Goal: Task Accomplishment & Management: Use online tool/utility

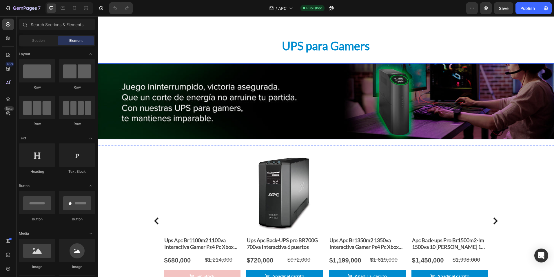
scroll to position [609, 0]
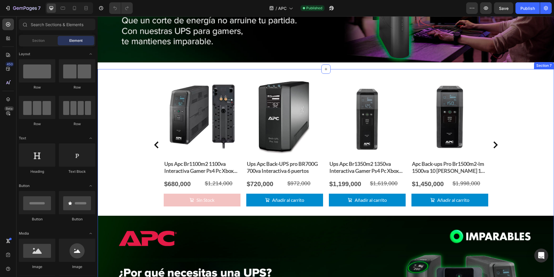
click at [132, 137] on div "Product Images Ups Apc Br1100m2 1100va Interactiva Gamer Ps4 Pc Xbox Dvr Produc…" at bounding box center [326, 222] width 457 height 289
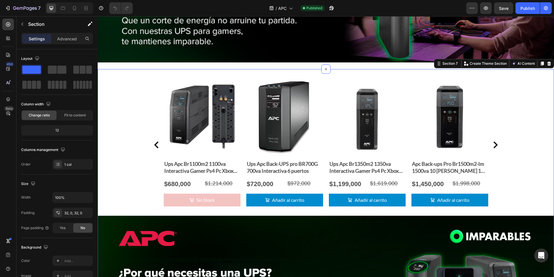
click at [135, 141] on div "Product Images Ups Apc Br1100m2 1100va Interactiva Gamer Ps4 Pc Xbox Dvr Produc…" at bounding box center [326, 222] width 457 height 289
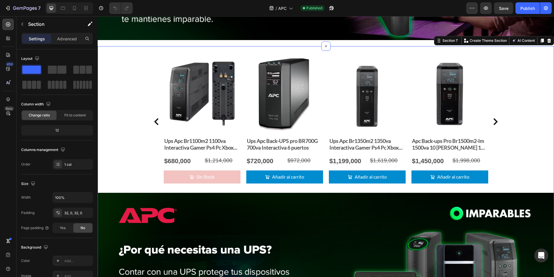
scroll to position [580, 0]
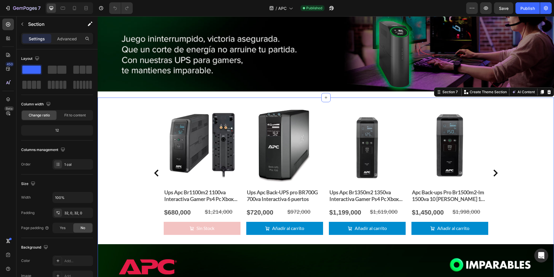
click at [115, 133] on div "Product Images Ups Apc Br1100m2 1100va Interactiva Gamer Ps4 Pc Xbox Dvr Produc…" at bounding box center [326, 251] width 457 height 289
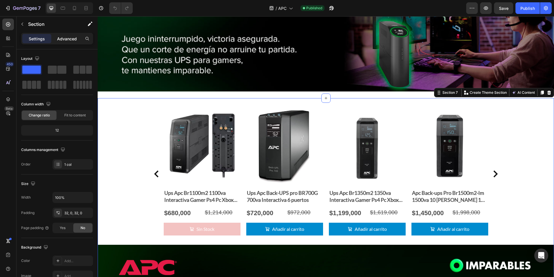
click at [61, 38] on p "Advanced" at bounding box center [67, 39] width 20 height 6
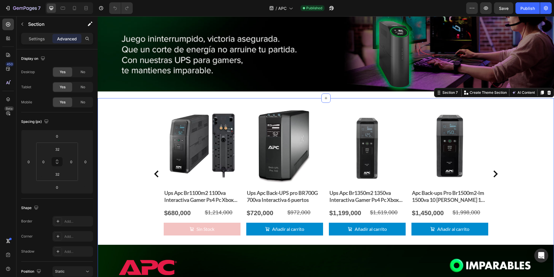
click at [129, 141] on div "Product Images Ups Apc Br1100m2 1100va Interactiva Gamer Ps4 Pc Xbox Dvr Produc…" at bounding box center [326, 251] width 457 height 289
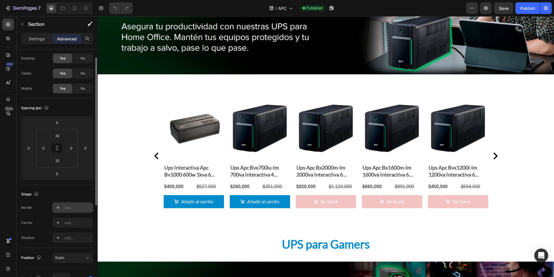
scroll to position [0, 0]
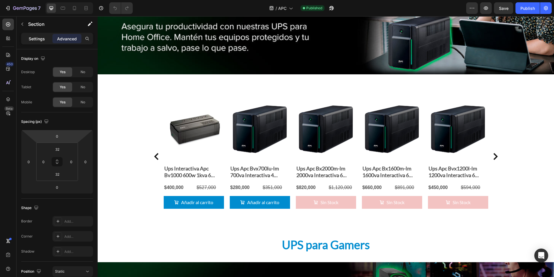
click at [33, 38] on p "Settings" at bounding box center [37, 39] width 16 height 6
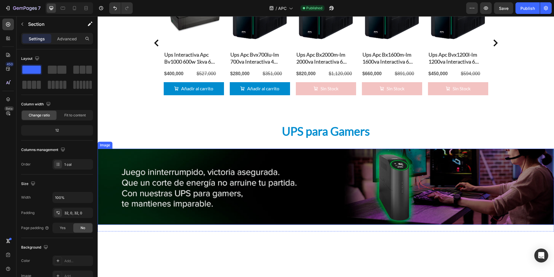
scroll to position [387, 0]
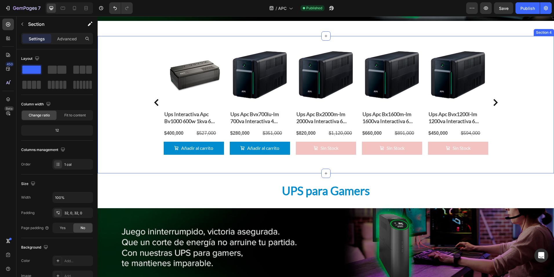
click at [122, 106] on div "Product Images Ups Interactiva Apc Bv1000 600w 1kva 6 [PERSON_NAME] Respaldo Av…" at bounding box center [326, 104] width 457 height 118
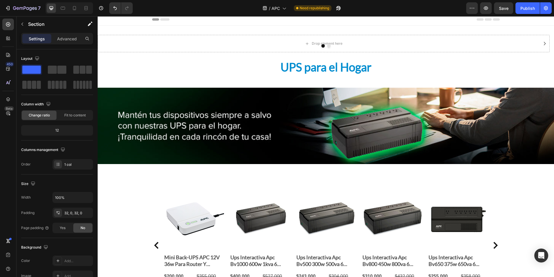
scroll to position [0, 0]
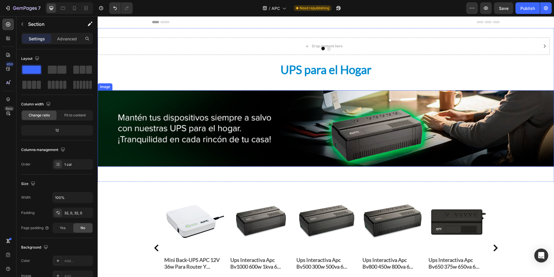
click at [264, 141] on img at bounding box center [326, 128] width 457 height 76
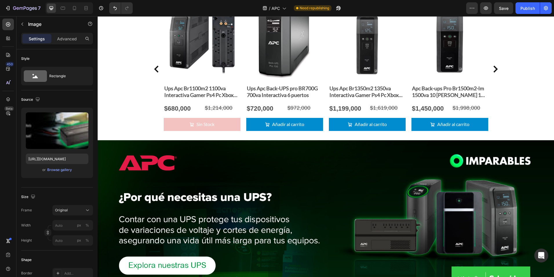
scroll to position [667, 0]
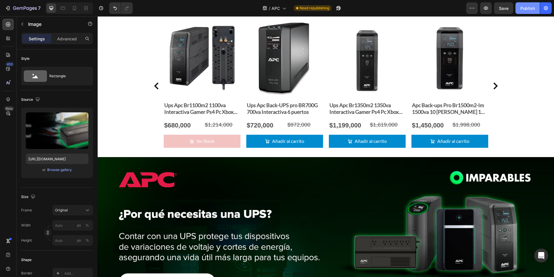
click at [529, 9] on div "Publish" at bounding box center [528, 8] width 14 height 6
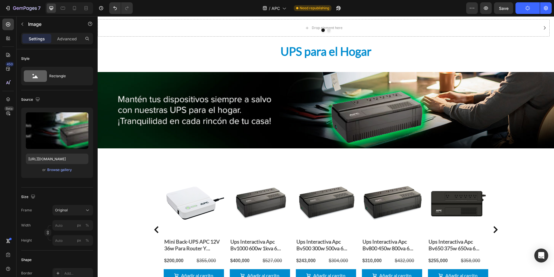
scroll to position [0, 0]
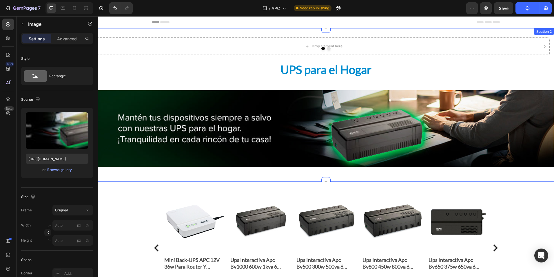
click at [186, 68] on div "UPS para el Hogar" at bounding box center [326, 69] width 457 height 16
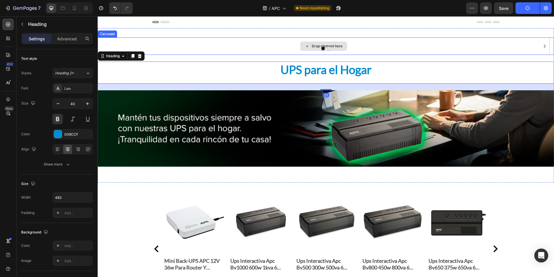
click at [183, 53] on div "Drop element here" at bounding box center [324, 45] width 452 height 17
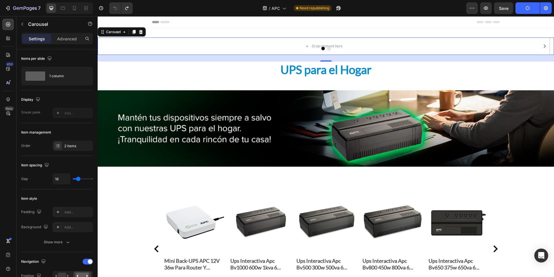
click at [160, 57] on div "23" at bounding box center [326, 58] width 457 height 7
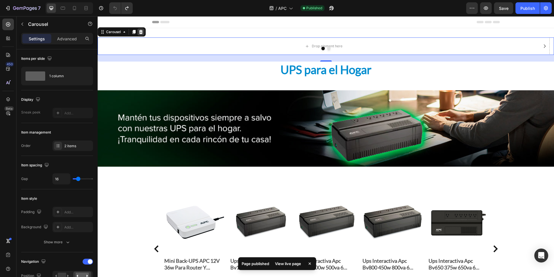
click at [143, 31] on icon at bounding box center [141, 32] width 5 height 5
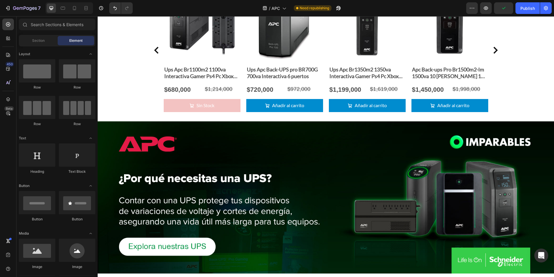
scroll to position [736, 0]
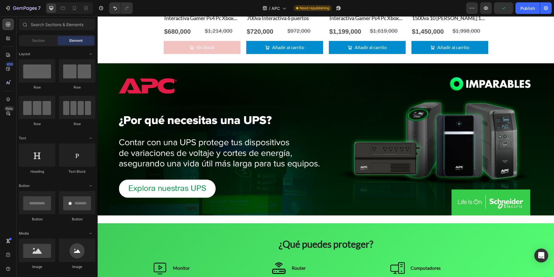
click at [226, 137] on img at bounding box center [326, 139] width 457 height 152
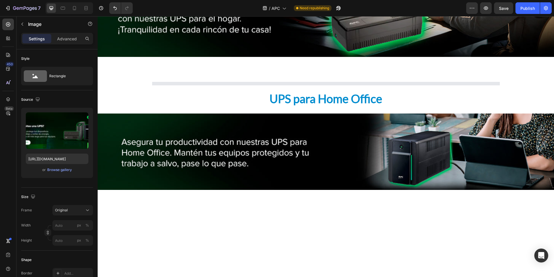
scroll to position [0, 0]
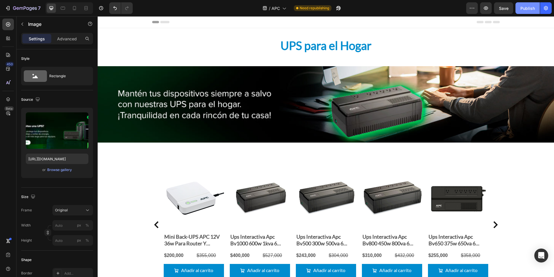
drag, startPoint x: 529, startPoint y: 8, endPoint x: 410, endPoint y: 26, distance: 120.6
click at [529, 8] on div "Publish" at bounding box center [528, 8] width 14 height 6
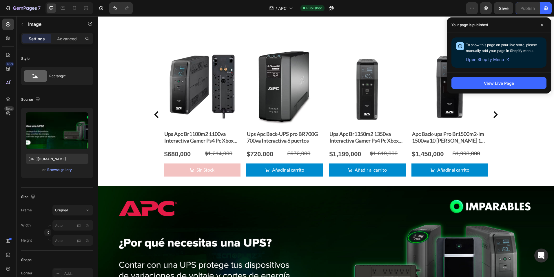
scroll to position [607, 0]
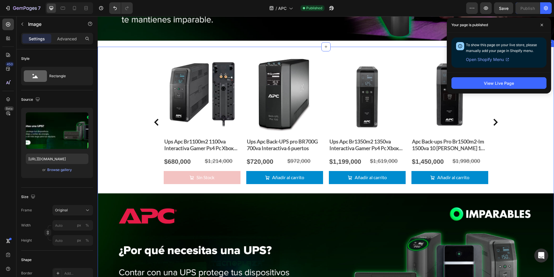
click at [137, 129] on div "Product Images Ups Apc Br1100m2 1100va Interactiva Gamer Ps4 Pc Xbox Dvr Produc…" at bounding box center [326, 200] width 457 height 289
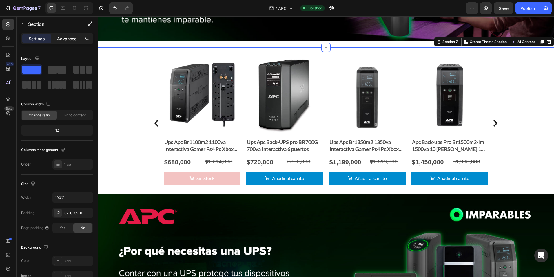
click at [62, 36] on p "Advanced" at bounding box center [67, 39] width 20 height 6
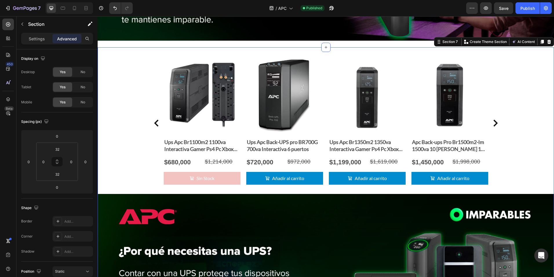
click at [139, 97] on div "Product Images Ups Apc Br1100m2 1100va Interactiva Gamer Ps4 Pc Xbox Dvr Produc…" at bounding box center [326, 201] width 457 height 289
click at [140, 109] on div "Product Images Ups Apc Br1100m2 1100va Interactiva Gamer Ps4 Pc Xbox Dvr Produc…" at bounding box center [326, 201] width 457 height 289
click at [234, 83] on img at bounding box center [202, 95] width 77 height 77
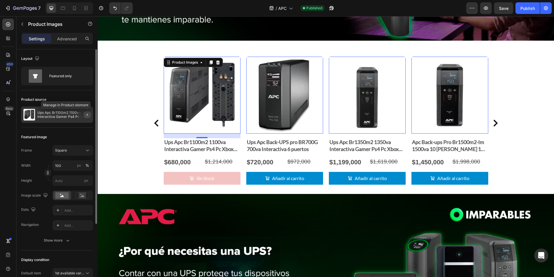
click at [87, 114] on icon "button" at bounding box center [87, 114] width 5 height 5
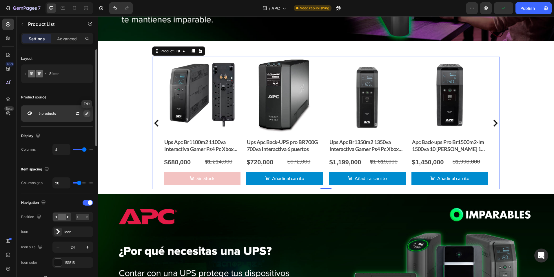
click at [88, 113] on icon "button" at bounding box center [87, 113] width 3 height 3
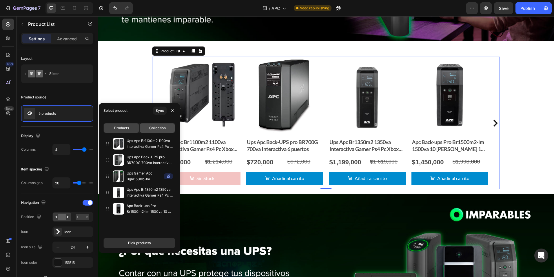
click at [168, 127] on div "Collection" at bounding box center [157, 127] width 35 height 9
type input "2"
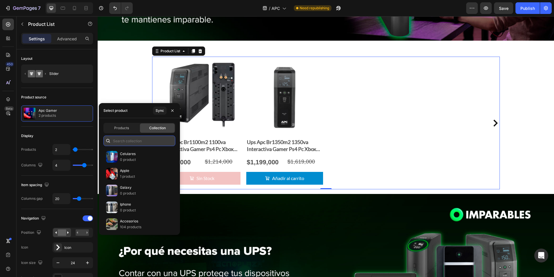
click at [154, 144] on input "text" at bounding box center [140, 140] width 72 height 10
click at [137, 143] on input "ups" at bounding box center [140, 140] width 72 height 10
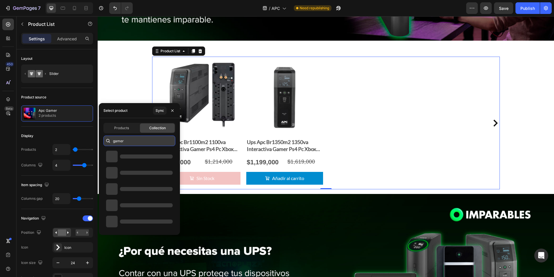
type input "gamer"
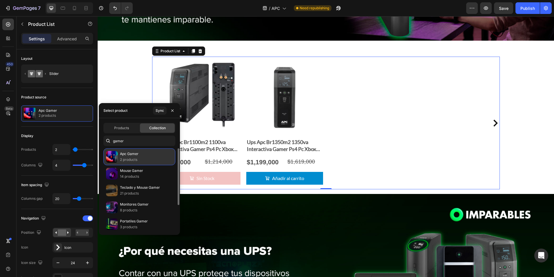
click at [145, 161] on div "Apc Gamer 2 products" at bounding box center [140, 156] width 72 height 17
click at [150, 158] on div "Apc Gamer 2 products" at bounding box center [140, 156] width 72 height 17
click at [117, 159] on img at bounding box center [112, 157] width 12 height 12
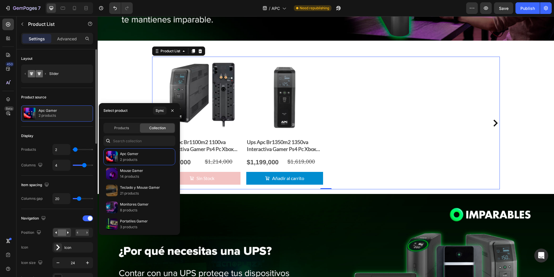
click at [79, 134] on div "Display" at bounding box center [57, 135] width 72 height 9
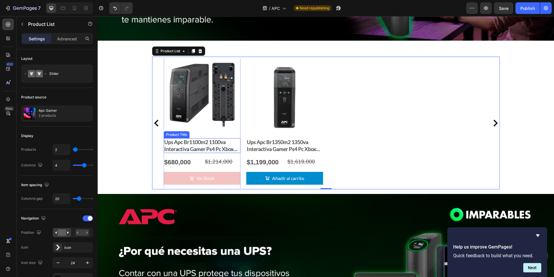
click at [164, 149] on h2 "Ups Apc Br1100m2 1100va Interactiva Gamer Ps4 Pc Xbox Dvr" at bounding box center [202, 145] width 77 height 15
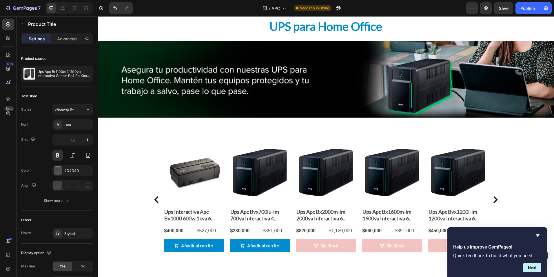
scroll to position [290, 0]
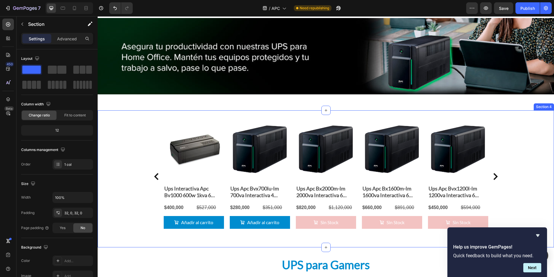
click at [141, 160] on div "Product Images Ups Interactiva Apc Bv1000 600w 1kva 6 [PERSON_NAME] Respaldo Av…" at bounding box center [326, 178] width 457 height 118
click at [157, 156] on div "Product Images Ups Interactiva Apc Bv1000 600w 1kva 6 [PERSON_NAME] Respaldo Av…" at bounding box center [326, 176] width 348 height 114
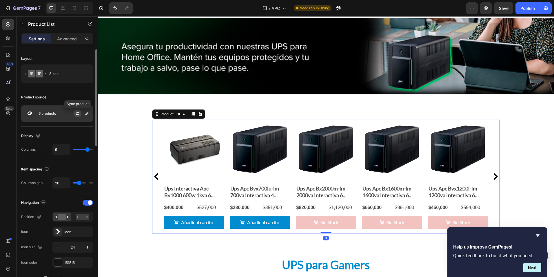
click at [79, 115] on icon "button" at bounding box center [77, 113] width 5 height 5
click at [87, 113] on icon "button" at bounding box center [87, 113] width 5 height 5
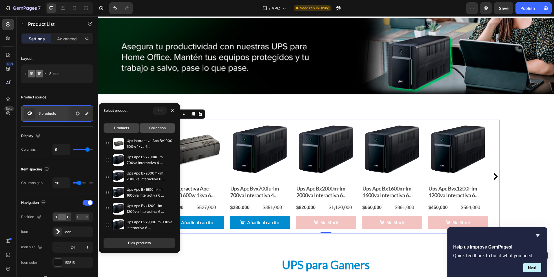
click at [157, 130] on span "Collection" at bounding box center [157, 127] width 17 height 5
type input "10"
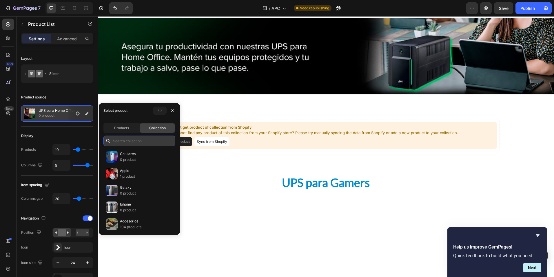
click at [152, 143] on input "text" at bounding box center [140, 140] width 72 height 10
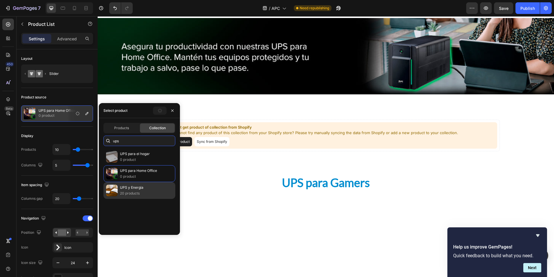
type input "ups"
click at [144, 187] on div "UPS y Energia 20 products" at bounding box center [140, 190] width 72 height 17
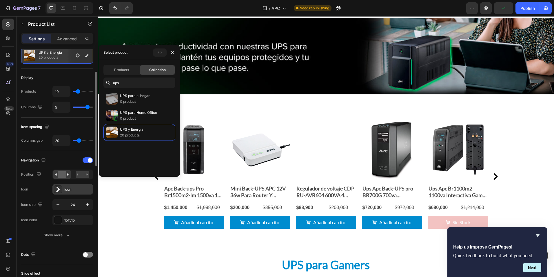
scroll to position [87, 0]
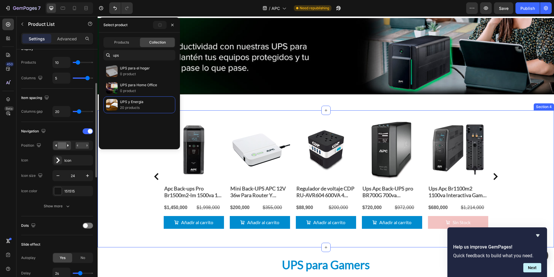
click at [123, 209] on div "Product Images Apc Back-ups Pro Br1500m2-lm 1500va 10 [PERSON_NAME] 1 Usb Rj45 …" at bounding box center [326, 178] width 457 height 118
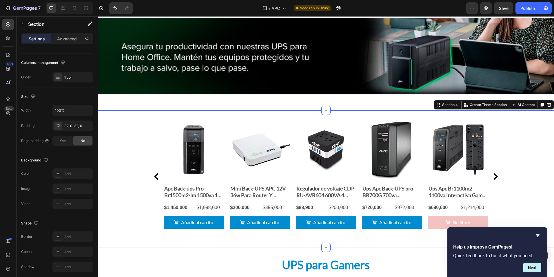
scroll to position [0, 0]
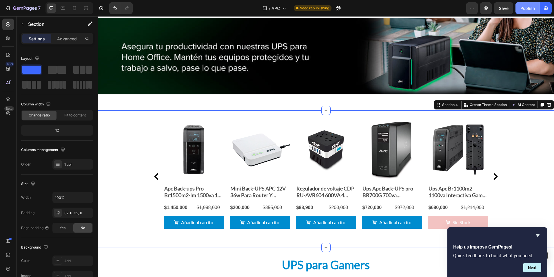
click at [524, 10] on div "Publish" at bounding box center [528, 8] width 14 height 6
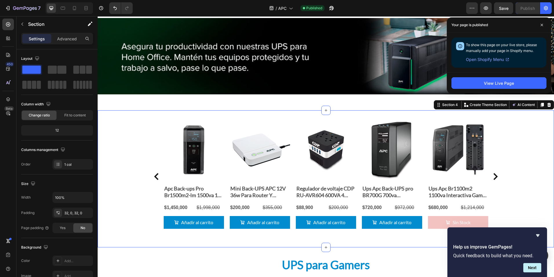
click at [126, 154] on div "Product Images Apc Back-ups Pro Br1500m2-lm 1500va 10 [PERSON_NAME] 1 Usb Rj45 …" at bounding box center [326, 178] width 457 height 118
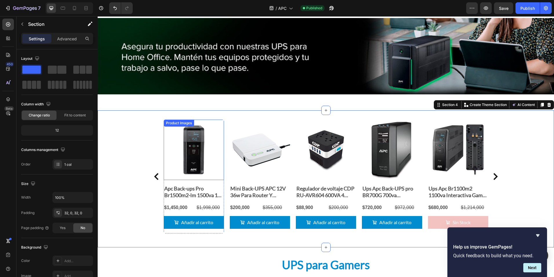
click at [186, 160] on img at bounding box center [194, 149] width 60 height 60
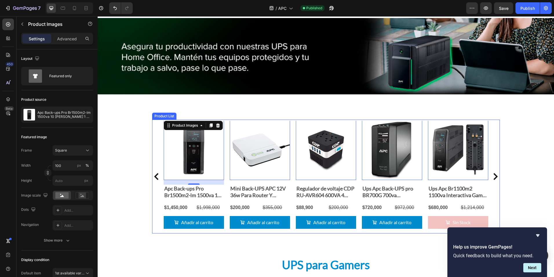
click at [154, 139] on div "Product Images 16 Apc Back-ups Pro Br1500m2-lm 1500va 10 [PERSON_NAME] 1 Usb Rj…" at bounding box center [326, 176] width 348 height 114
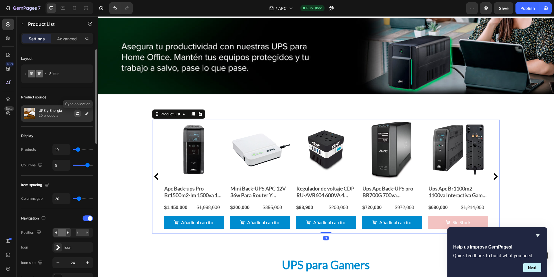
click at [76, 114] on icon "button" at bounding box center [77, 113] width 5 height 5
click at [87, 114] on icon "button" at bounding box center [87, 113] width 5 height 5
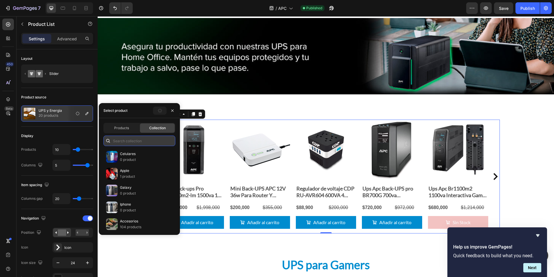
click at [142, 139] on input "text" at bounding box center [140, 140] width 72 height 10
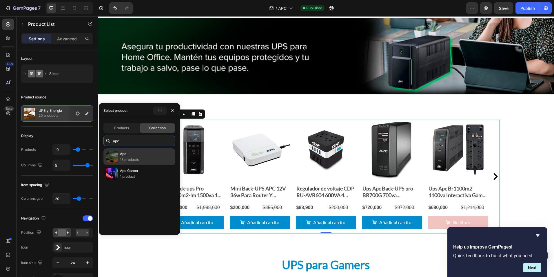
type input "apc"
click at [141, 157] on div "Apc 13 products" at bounding box center [140, 156] width 72 height 17
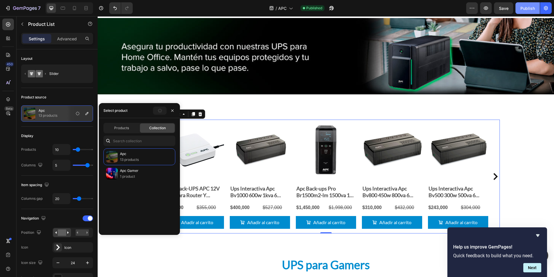
click at [524, 9] on div "Publish" at bounding box center [528, 8] width 14 height 6
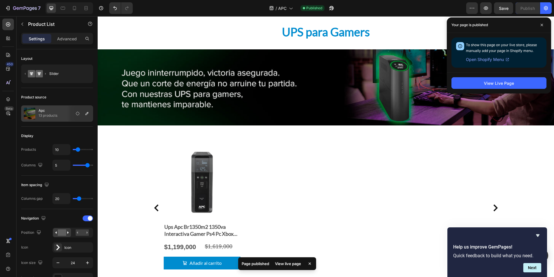
scroll to position [551, 0]
